Goal: Navigation & Orientation: Find specific page/section

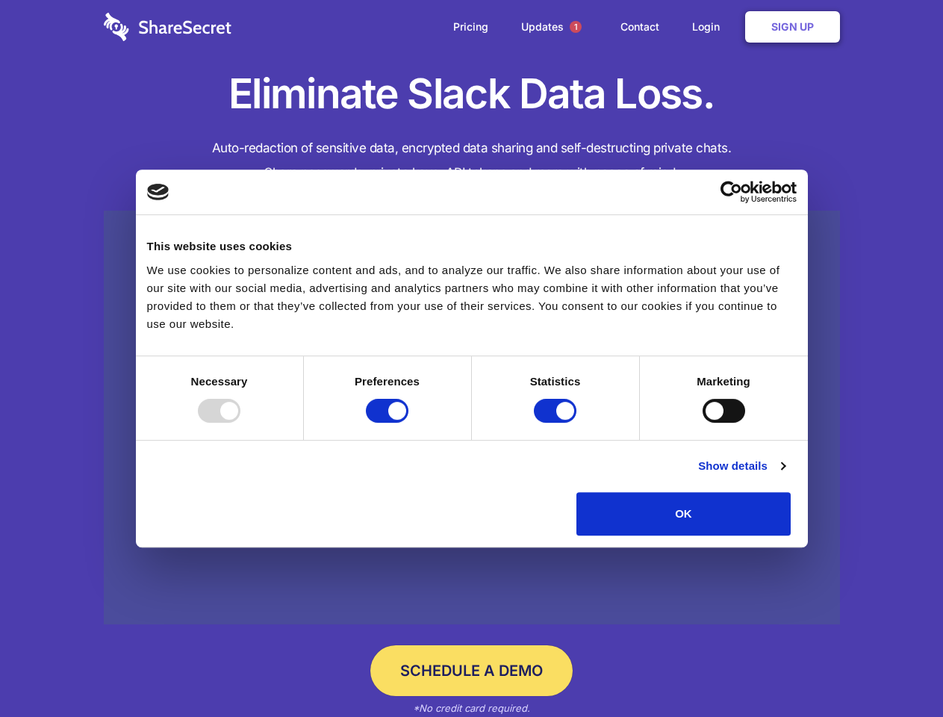
click at [240, 423] on div at bounding box center [219, 411] width 43 height 24
click at [408, 423] on input "Preferences" at bounding box center [387, 411] width 43 height 24
checkbox input "false"
click at [557, 423] on input "Statistics" at bounding box center [555, 411] width 43 height 24
checkbox input "false"
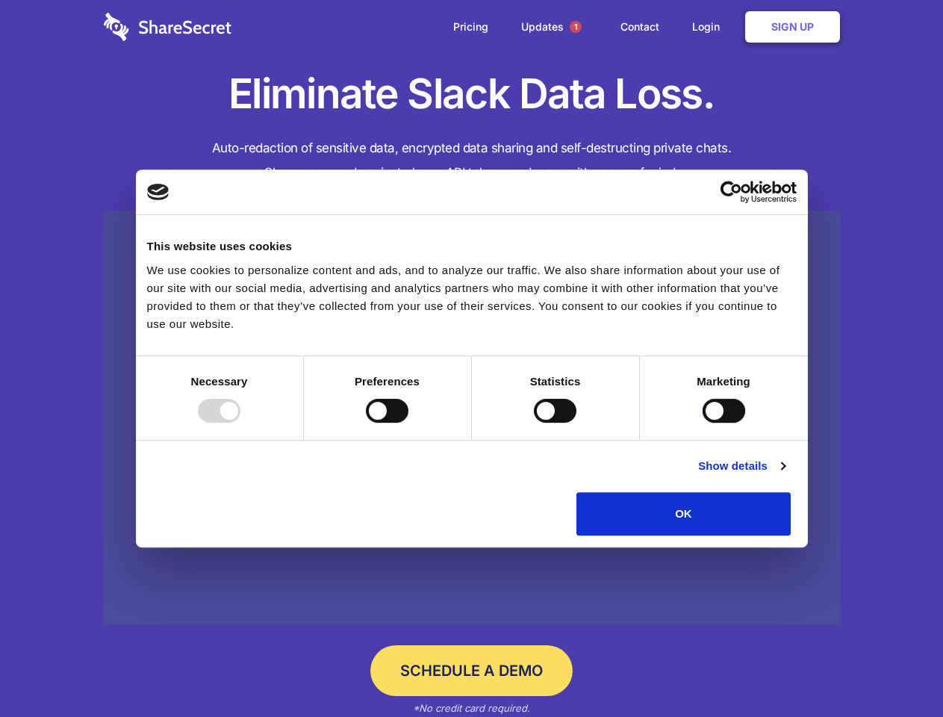
click at [702, 423] on input "Marketing" at bounding box center [723, 411] width 43 height 24
checkbox input "true"
click at [785, 475] on link "Show details" at bounding box center [741, 466] width 87 height 18
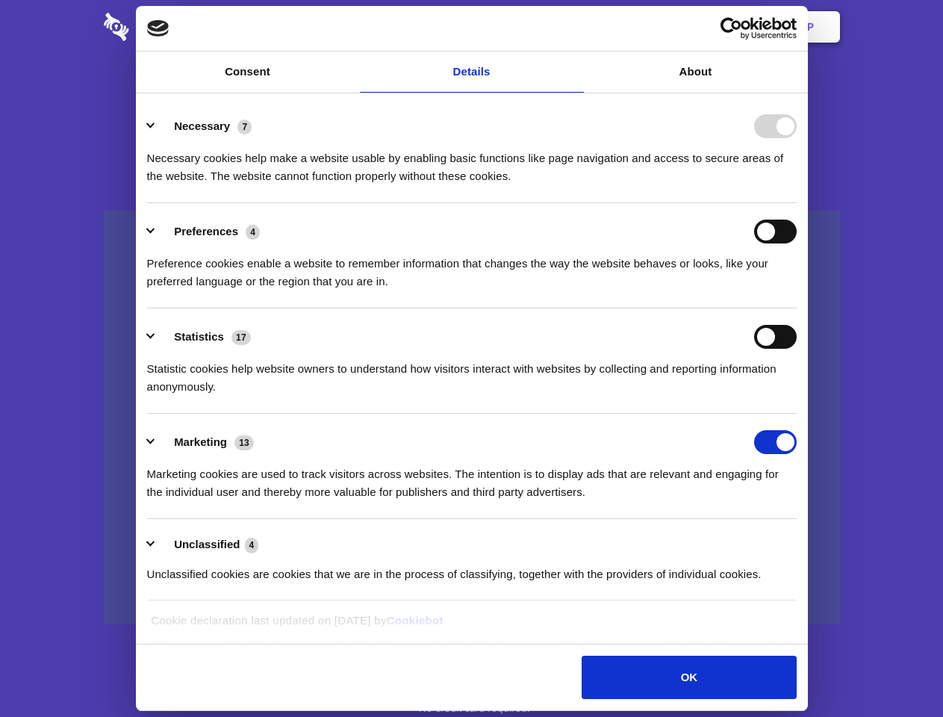
click at [797, 203] on li "Necessary 7 Necessary cookies help make a website usable by enabling basic func…" at bounding box center [471, 150] width 649 height 105
click at [575, 27] on span "1" at bounding box center [576, 27] width 12 height 12
